Goal: Information Seeking & Learning: Learn about a topic

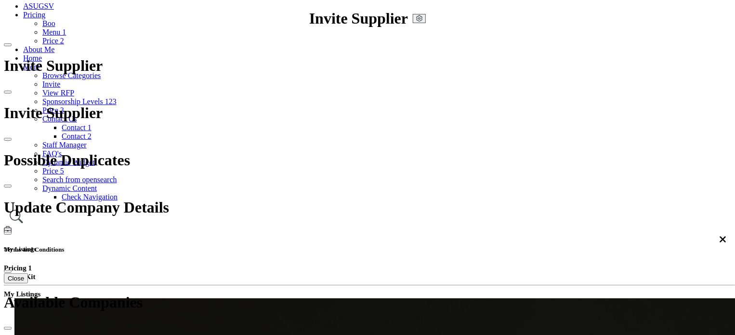
scroll to position [96, 0]
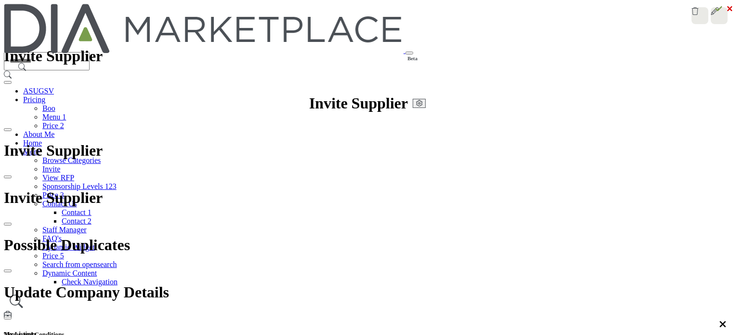
drag, startPoint x: 144, startPoint y: 244, endPoint x: 208, endPoint y: 260, distance: 64.9
copy div "Activity & Updates"
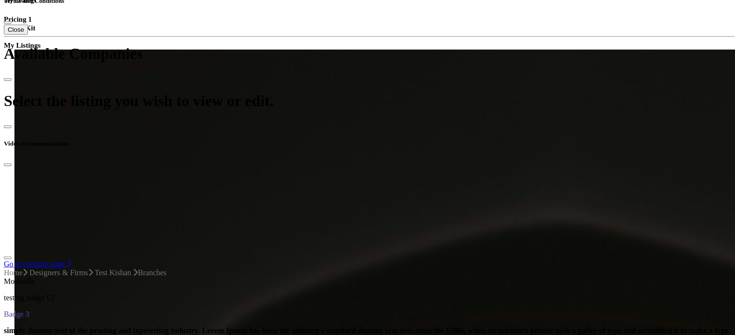
scroll to position [337, 0]
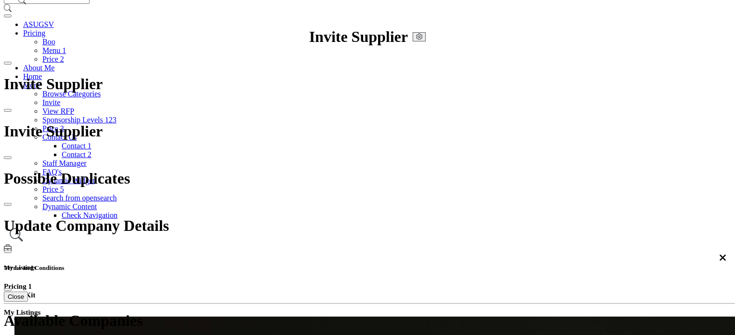
scroll to position [64, 0]
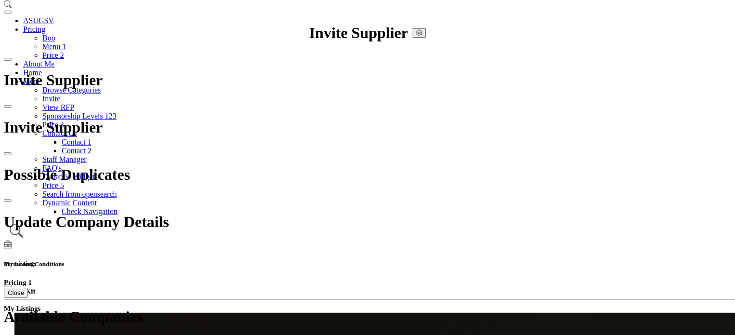
scroll to position [48, 0]
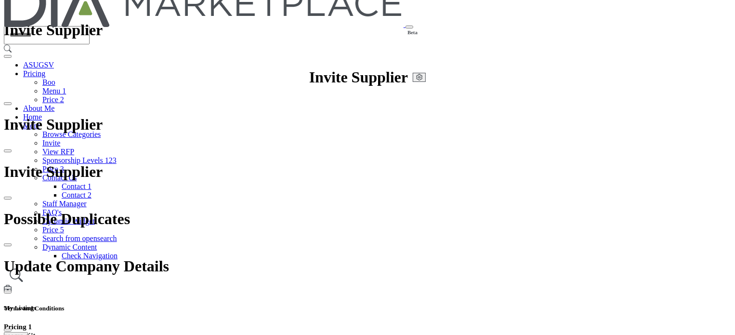
scroll to position [48, 0]
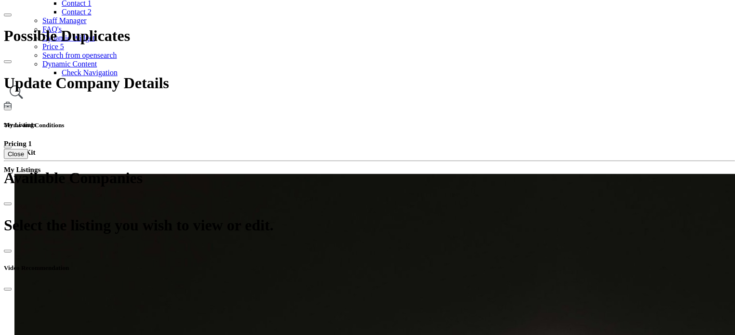
scroll to position [193, 0]
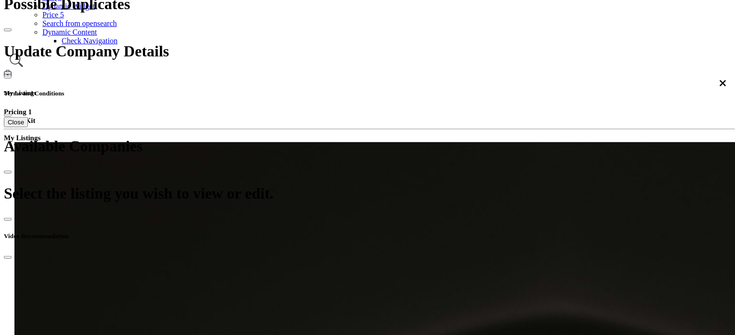
scroll to position [144, 0]
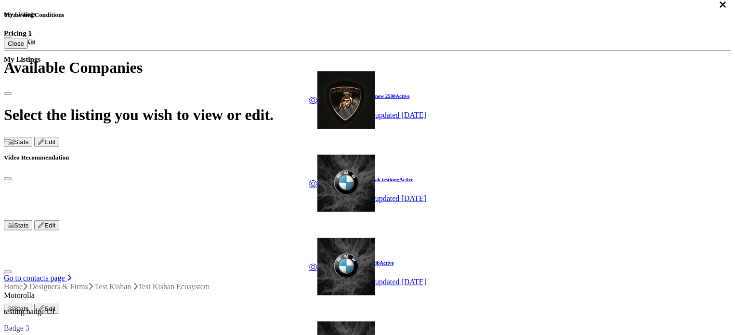
scroll to position [337, 0]
